Goal: Check status

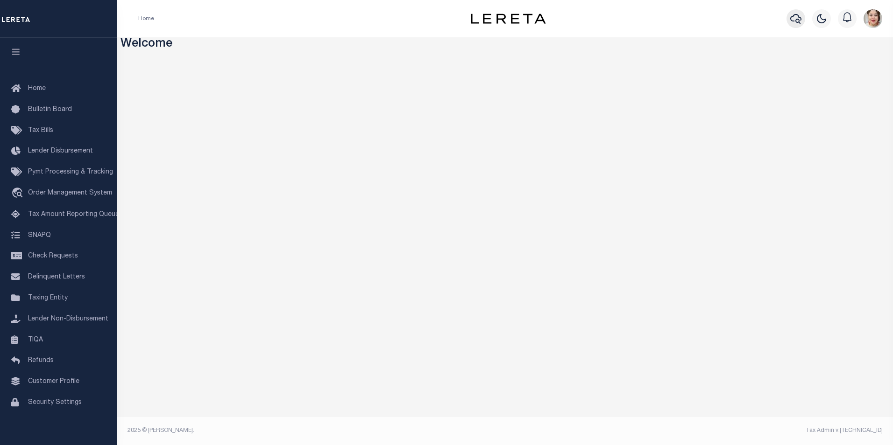
click at [797, 18] on icon "button" at bounding box center [795, 18] width 11 height 11
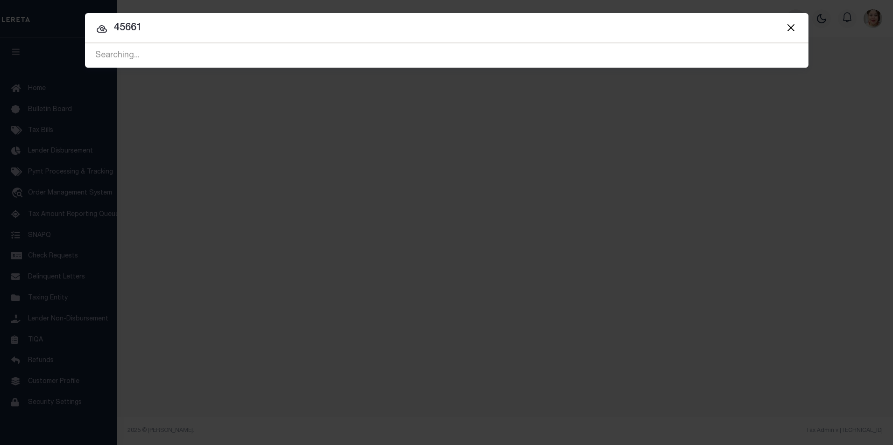
type input "45661"
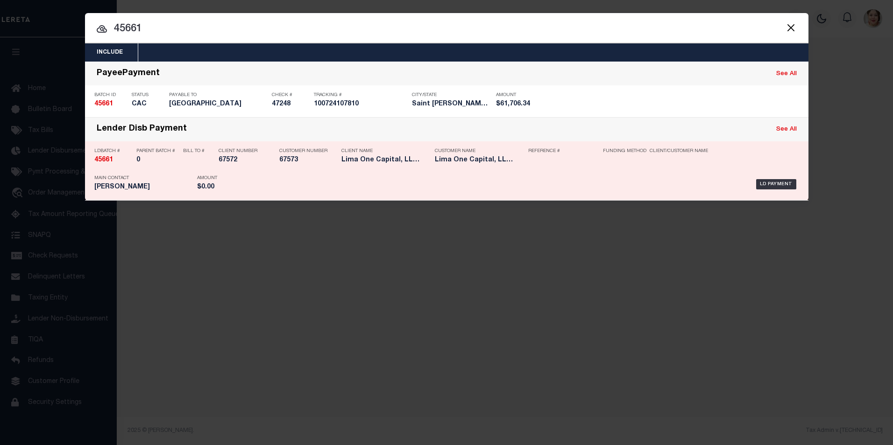
click at [248, 167] on div "Client Number 67572" at bounding box center [241, 157] width 47 height 27
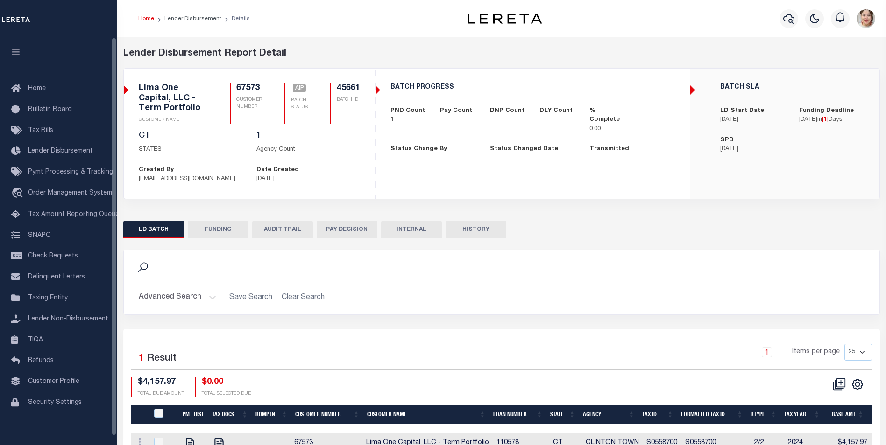
click at [16, 53] on icon "button" at bounding box center [16, 52] width 11 height 8
